Goal: Information Seeking & Learning: Check status

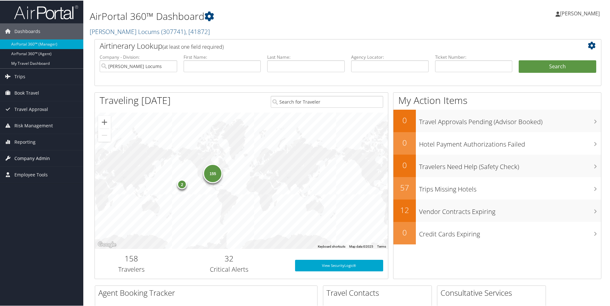
click at [21, 152] on span "Company Admin" at bounding box center [32, 158] width 36 height 16
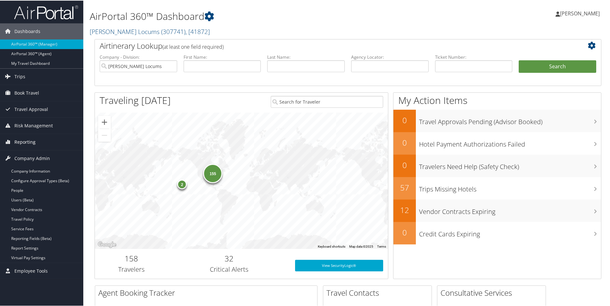
click at [24, 144] on span "Reporting" at bounding box center [24, 141] width 21 height 16
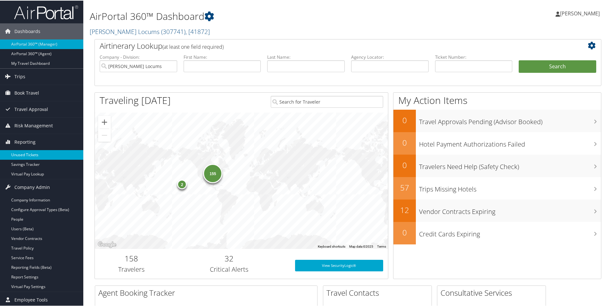
click at [23, 153] on link "Unused Tickets" at bounding box center [41, 154] width 83 height 10
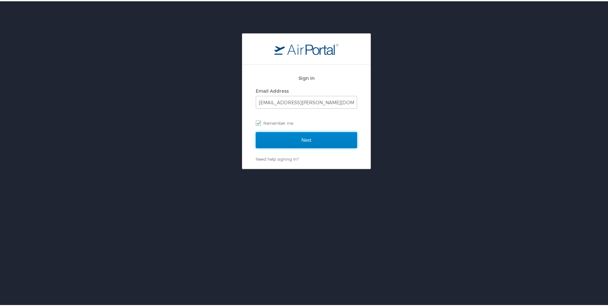
click at [285, 134] on input "Next" at bounding box center [306, 139] width 101 height 16
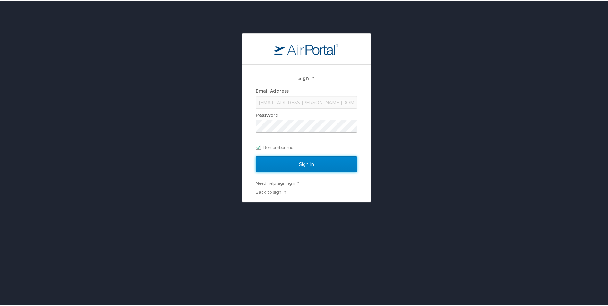
click at [302, 164] on input "Sign In" at bounding box center [306, 163] width 101 height 16
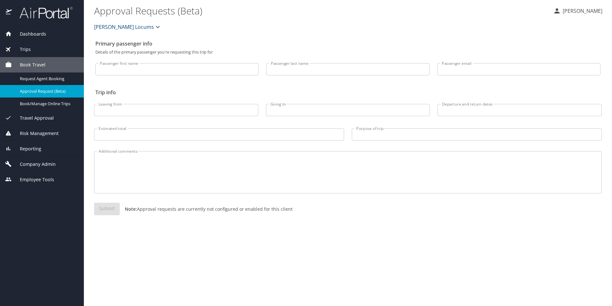
click at [28, 130] on span "Risk Management" at bounding box center [35, 133] width 47 height 7
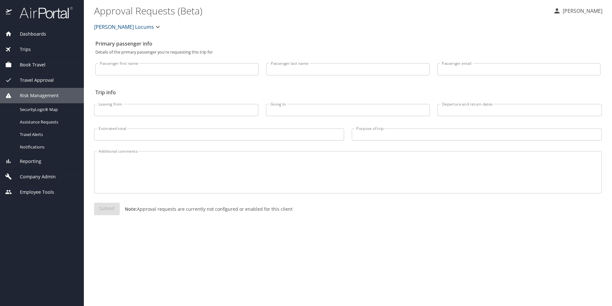
click at [30, 163] on span "Reporting" at bounding box center [26, 161] width 29 height 7
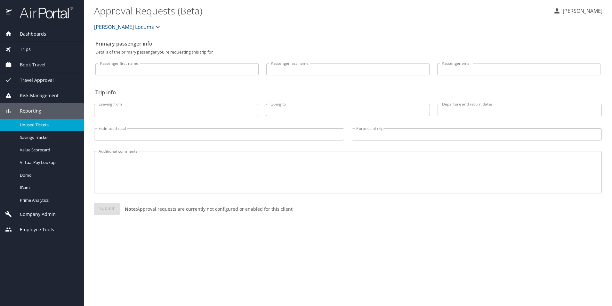
click at [38, 126] on span "Unused Tickets" at bounding box center [48, 125] width 56 height 6
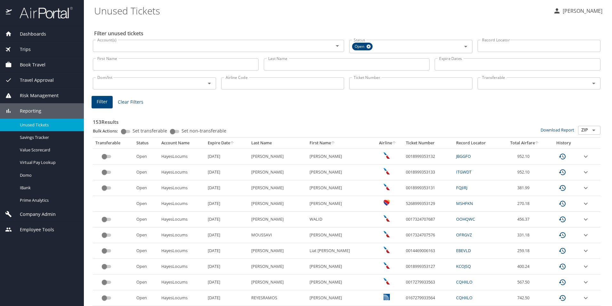
click at [289, 63] on input "Last Name" at bounding box center [347, 64] width 166 height 12
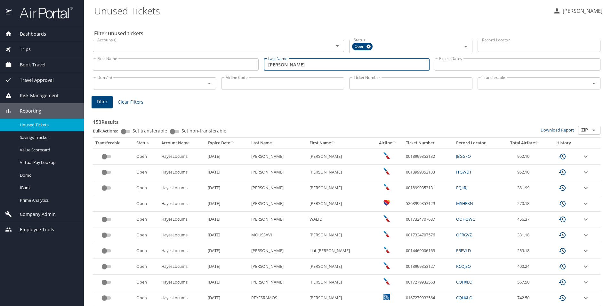
type input "reyes ramos"
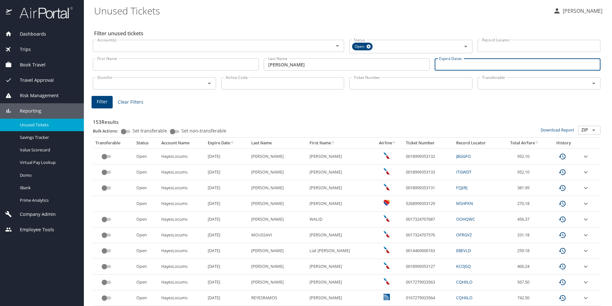
click at [90, 104] on main "Unused Tickets GABRIEL GALAN Filter unused tickets Account(s) Account(s) Status…" at bounding box center [348, 153] width 529 height 306
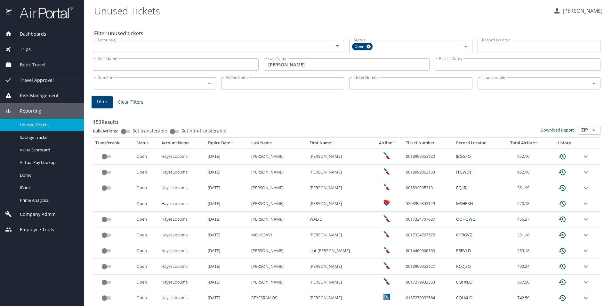
click at [95, 102] on button "Filter" at bounding box center [102, 102] width 21 height 12
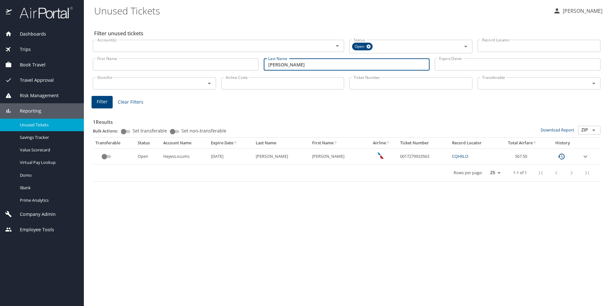
drag, startPoint x: 278, startPoint y: 63, endPoint x: 228, endPoint y: 64, distance: 50.3
click at [229, 63] on div "First Name First Name Last Name reyes ramos Last Name Expire Dates Expire Dates" at bounding box center [346, 64] width 513 height 23
click at [370, 89] on input "Ticket Number" at bounding box center [410, 83] width 123 height 12
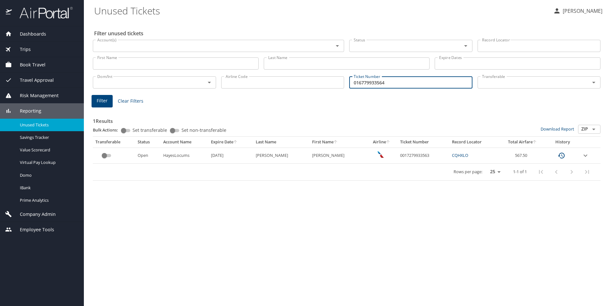
type input "016779933564"
click at [111, 103] on button "Filter" at bounding box center [102, 101] width 21 height 12
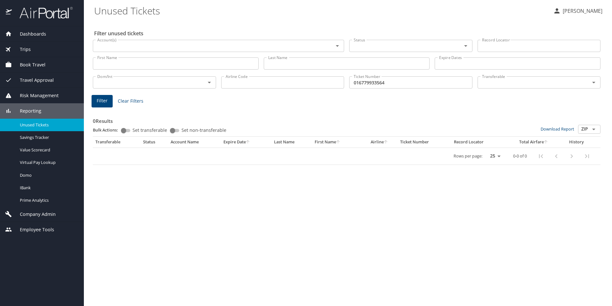
drag, startPoint x: 390, startPoint y: 83, endPoint x: 294, endPoint y: 88, distance: 95.9
click at [294, 88] on div "Dom/Int Dom/Int Airline Code Airline Code Ticket Number 016779933564 Ticket Num…" at bounding box center [346, 81] width 513 height 21
type input "0167279933564"
click at [99, 100] on span "Filter" at bounding box center [102, 101] width 11 height 8
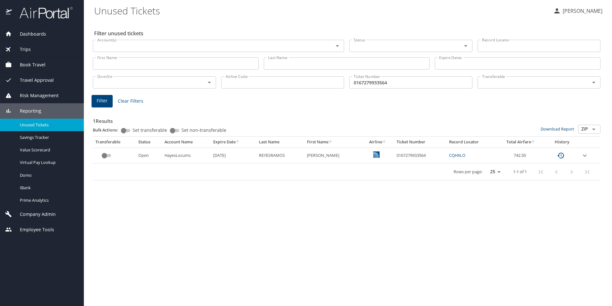
click at [456, 155] on link "CQHXLO" at bounding box center [457, 155] width 16 height 6
drag, startPoint x: 424, startPoint y: 155, endPoint x: 391, endPoint y: 154, distance: 33.3
click at [394, 154] on td "0167279933564" at bounding box center [420, 155] width 53 height 16
copy td "0167279933564"
click at [300, 240] on div "Filter unused tickets Account(s) Account(s) Status Status Record Locator Record…" at bounding box center [348, 163] width 508 height 285
